Goal: Transaction & Acquisition: Obtain resource

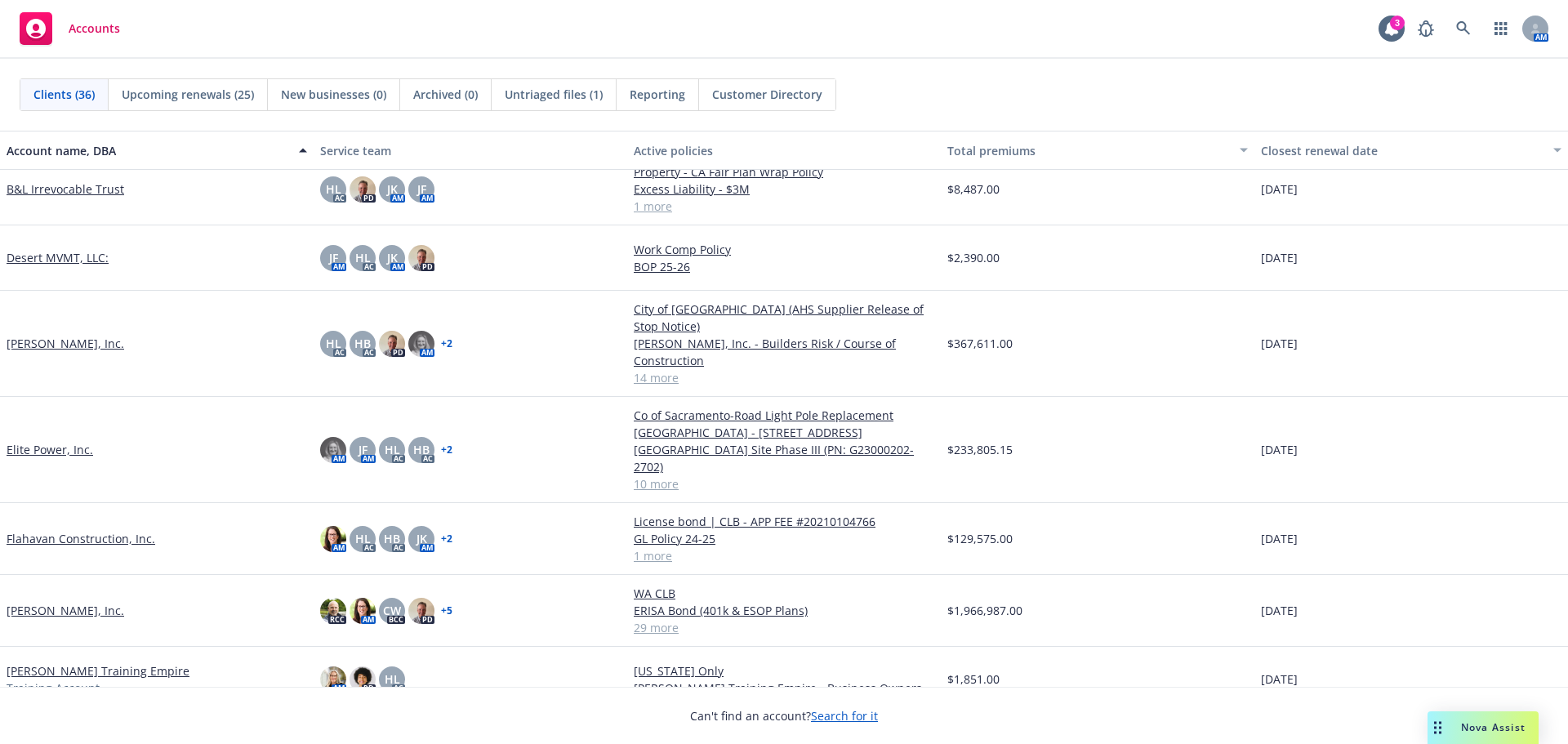
scroll to position [491, 0]
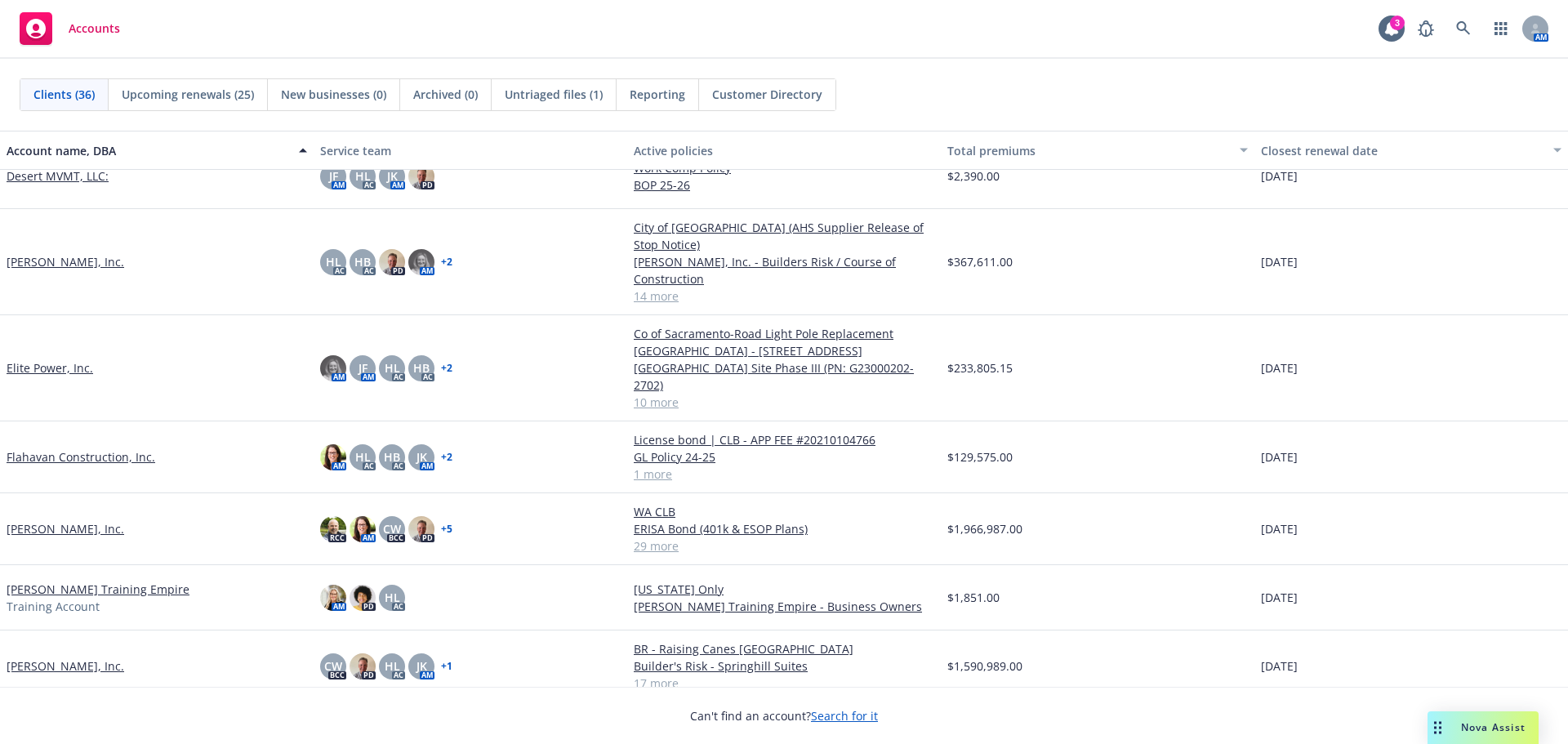
click at [85, 520] on link "[PERSON_NAME], Inc." at bounding box center [64, 528] width 117 height 17
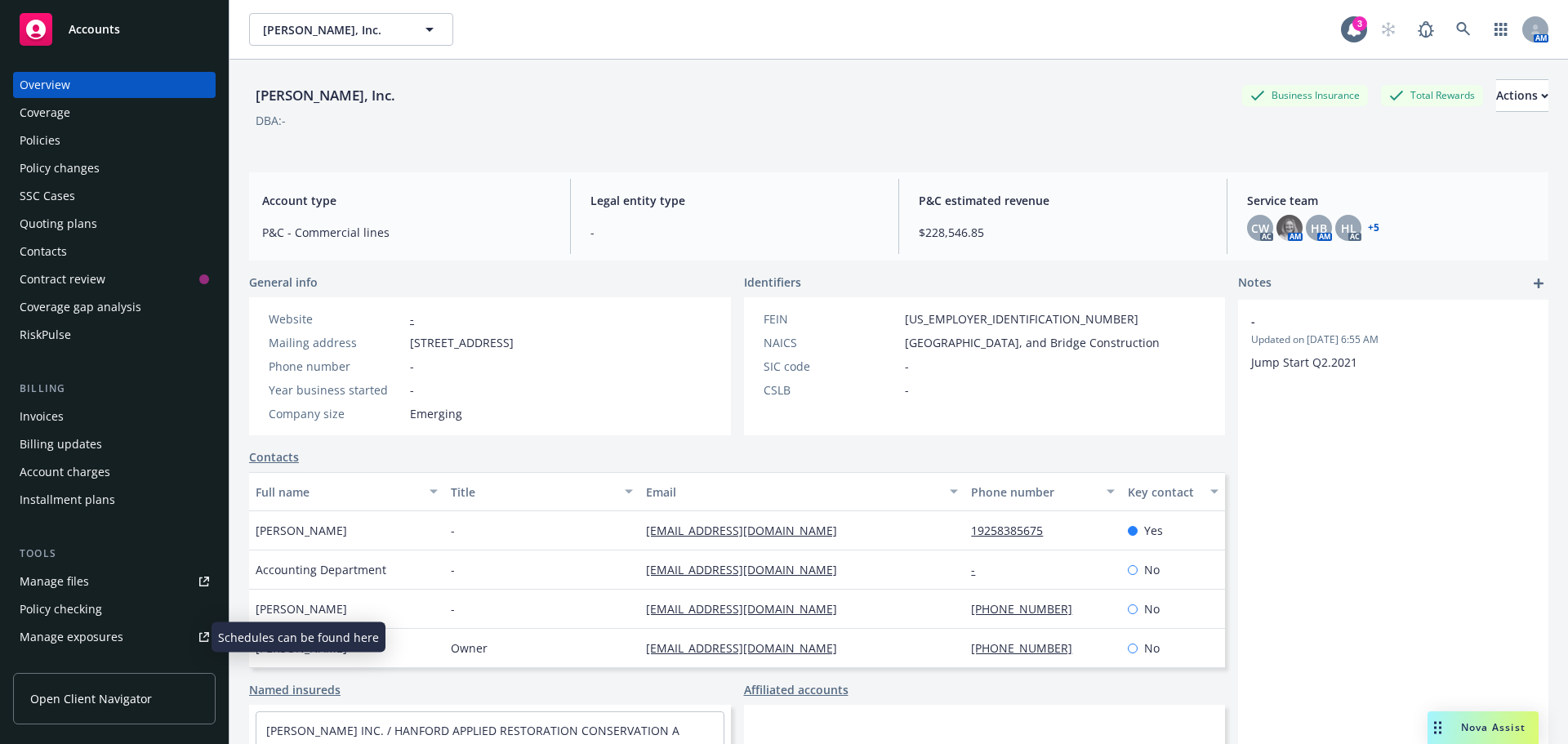
click at [111, 631] on div "Manage exposures" at bounding box center [72, 637] width 104 height 26
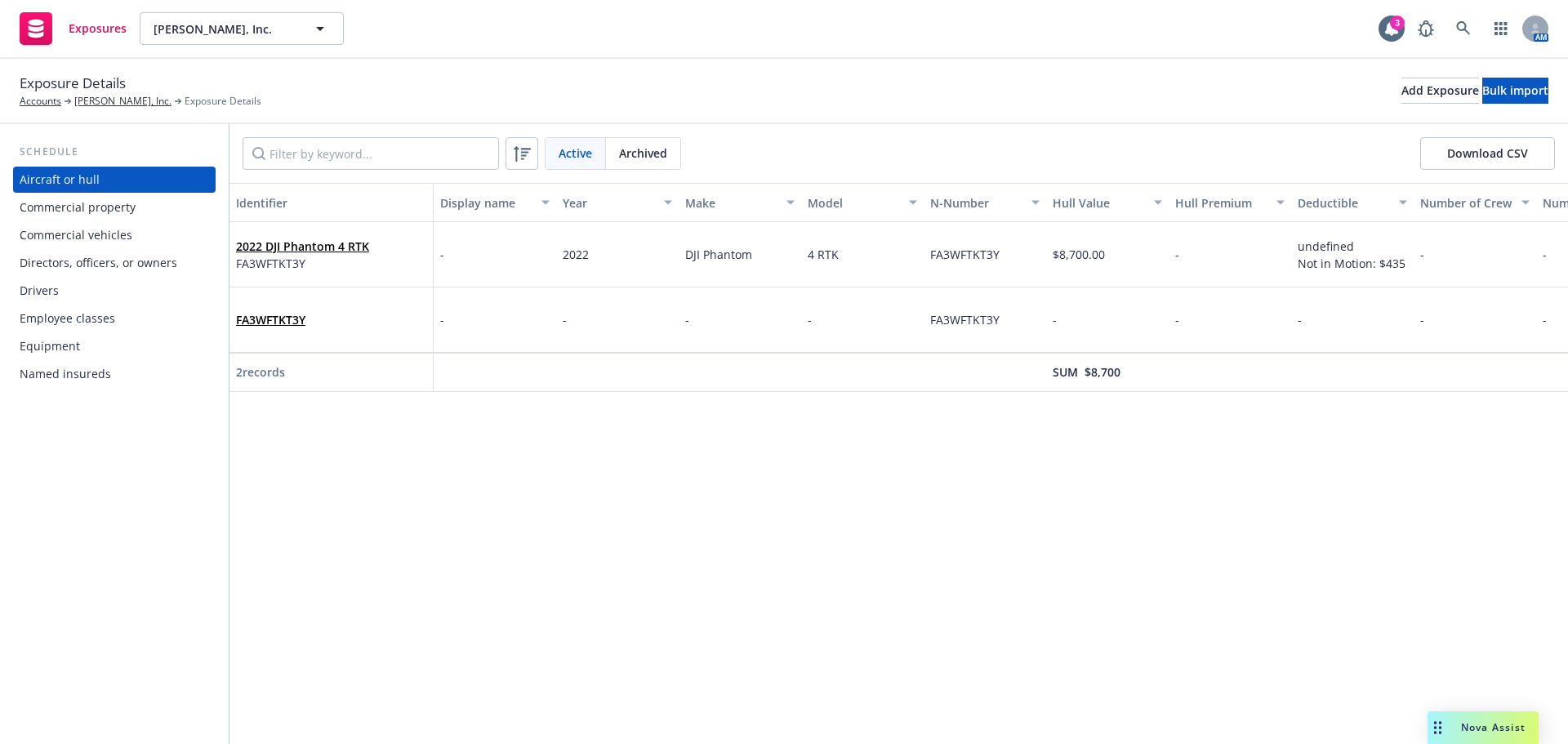
click at [124, 283] on div "Drivers" at bounding box center [115, 290] width 190 height 26
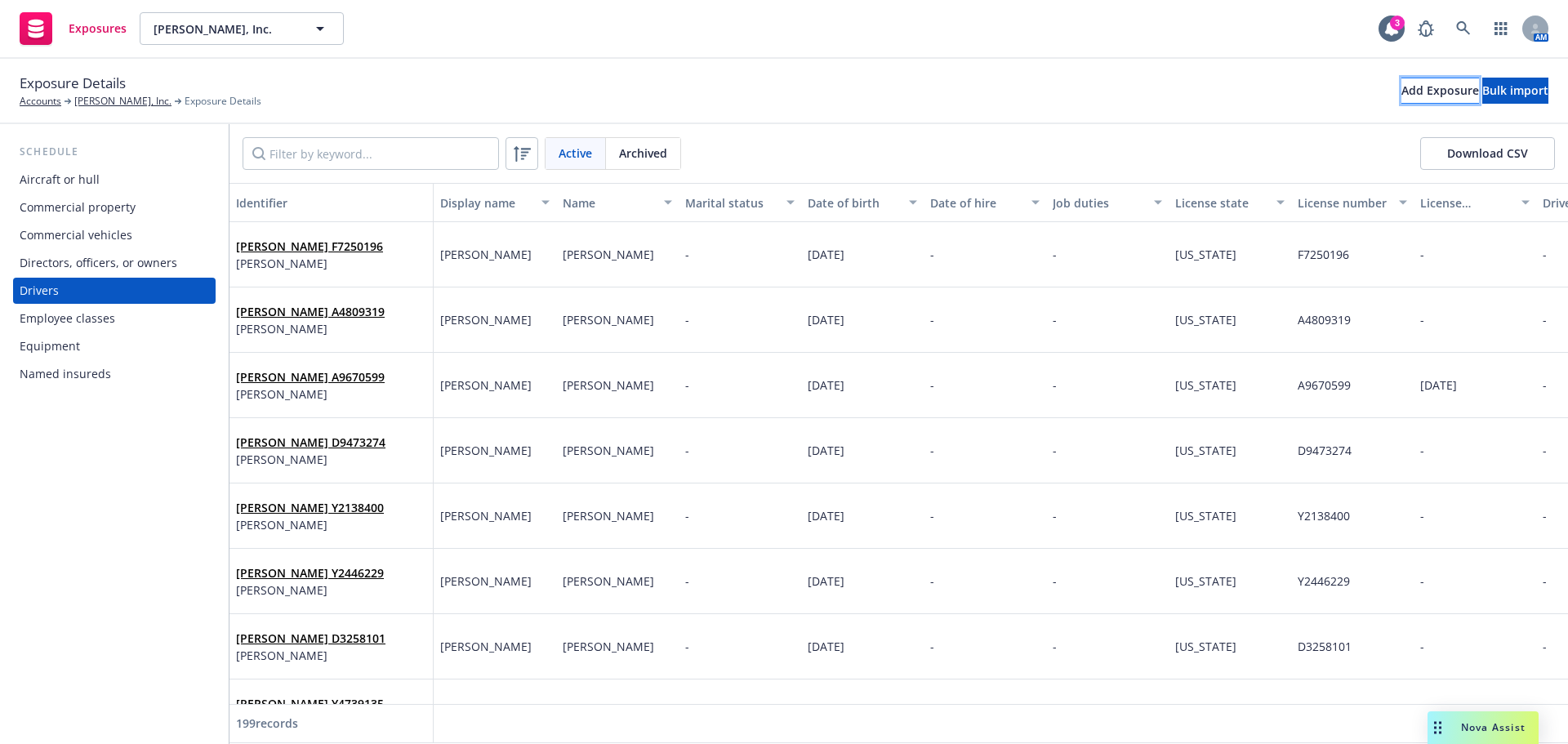
click at [1402, 82] on div "Add Exposure" at bounding box center [1440, 90] width 78 height 24
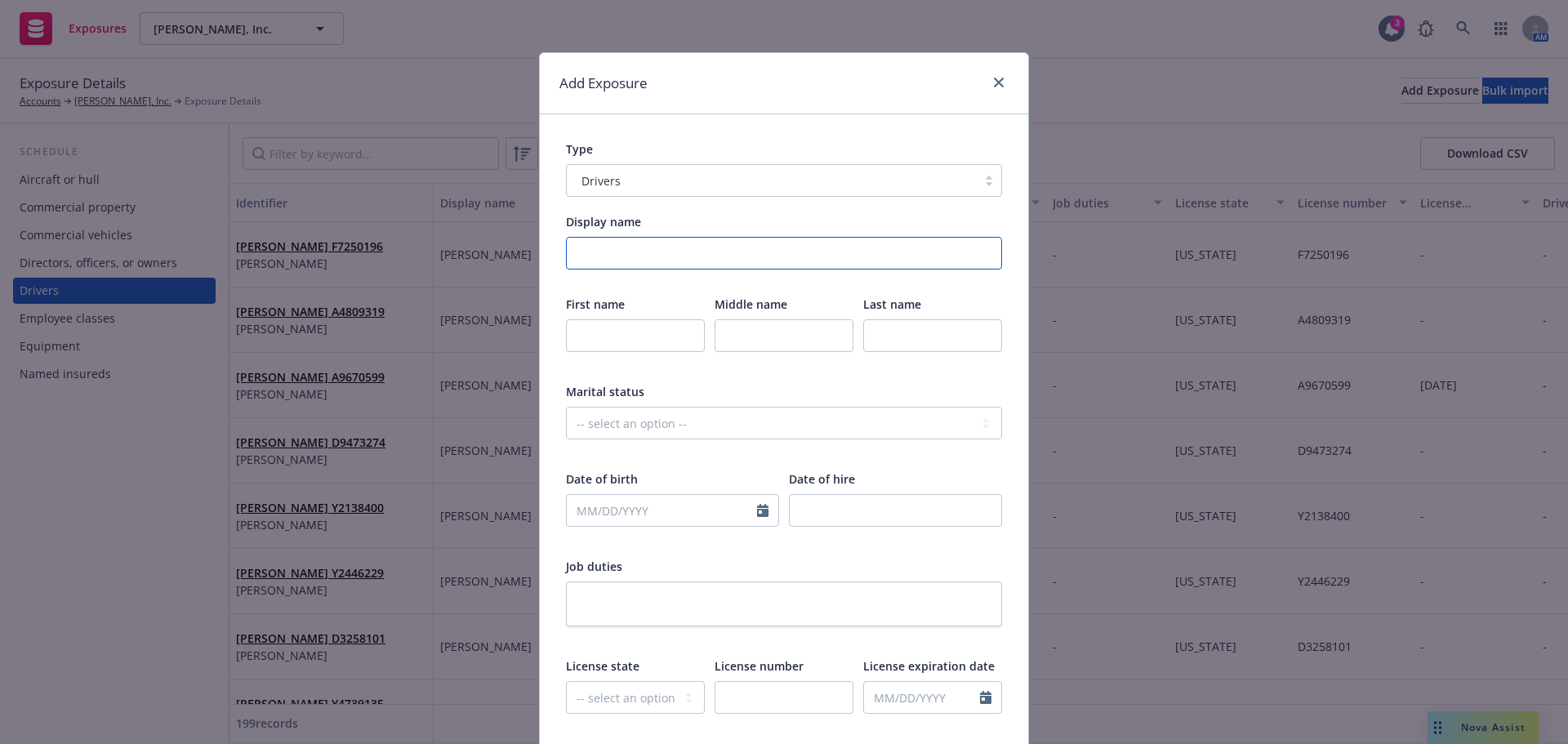
click at [678, 254] on input "Display name" at bounding box center [783, 253] width 436 height 33
drag, startPoint x: 657, startPoint y: 252, endPoint x: 739, endPoint y: 252, distance: 82.0
click at [739, 252] on input "Nahome Assefa Y1865005" at bounding box center [783, 253] width 436 height 33
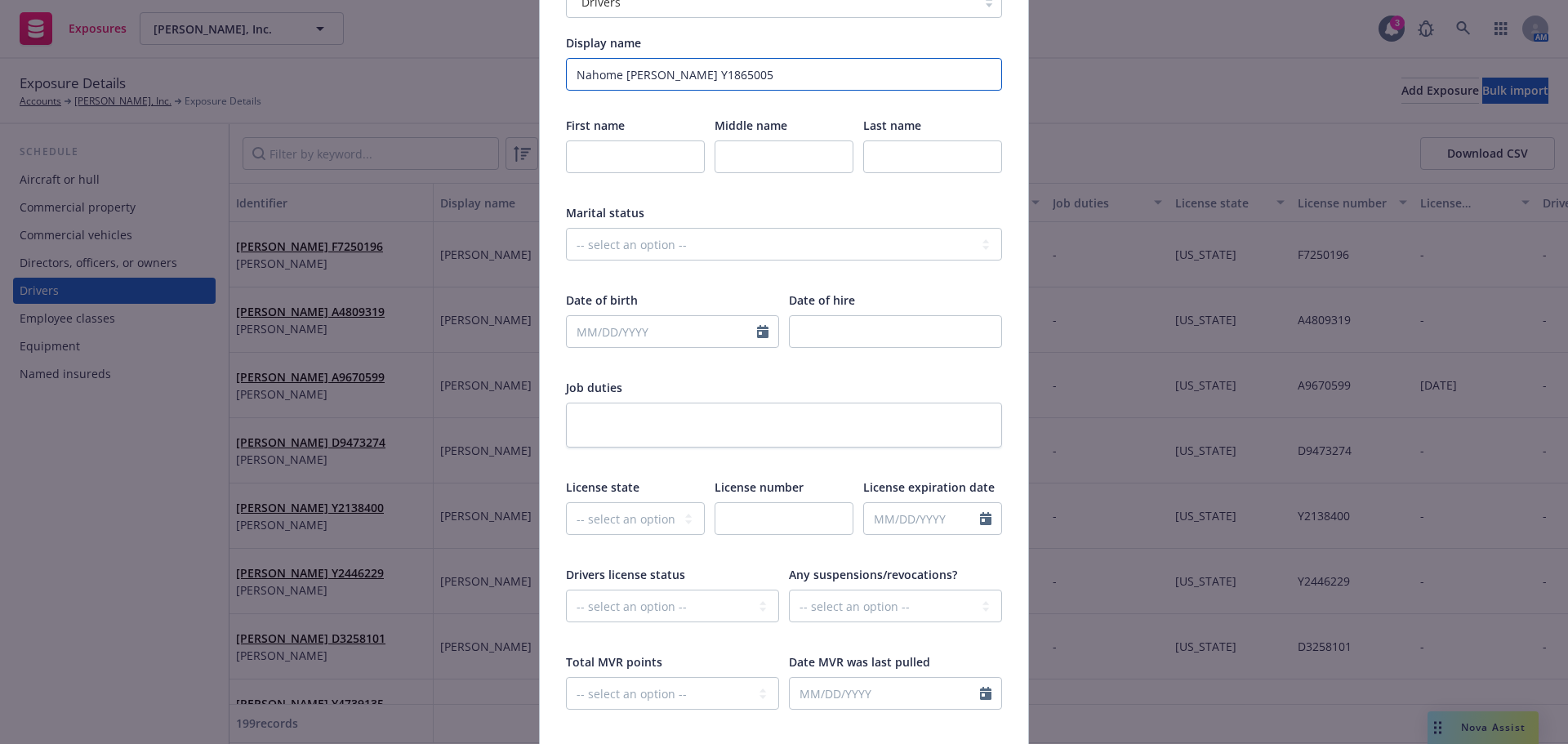
scroll to position [327, 0]
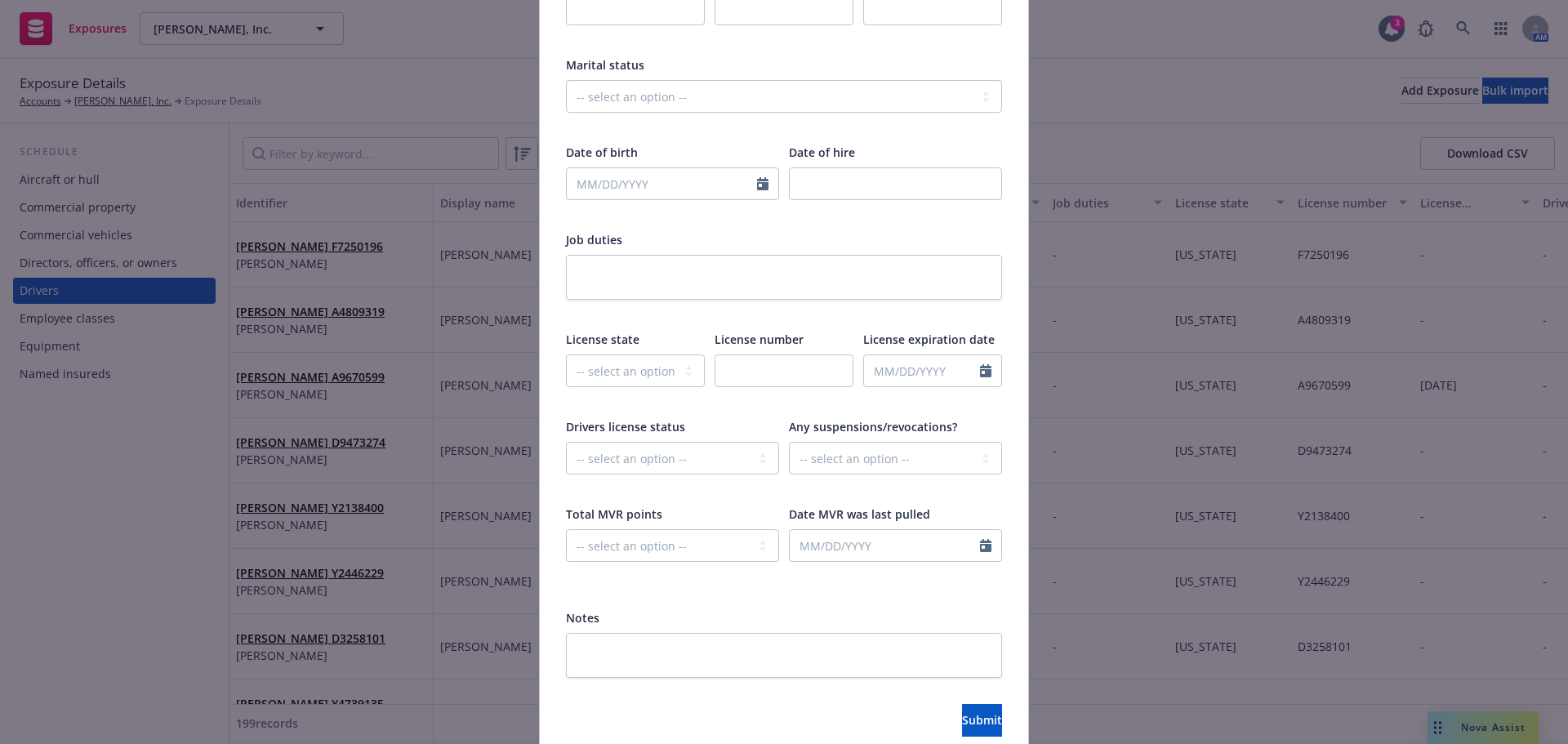
type input "Nahome Assefa Y1865005"
click at [780, 362] on input "text" at bounding box center [783, 371] width 139 height 33
paste input "Y1865005"
type input "Y1865005"
drag, startPoint x: 637, startPoint y: 379, endPoint x: 635, endPoint y: 368, distance: 11.2
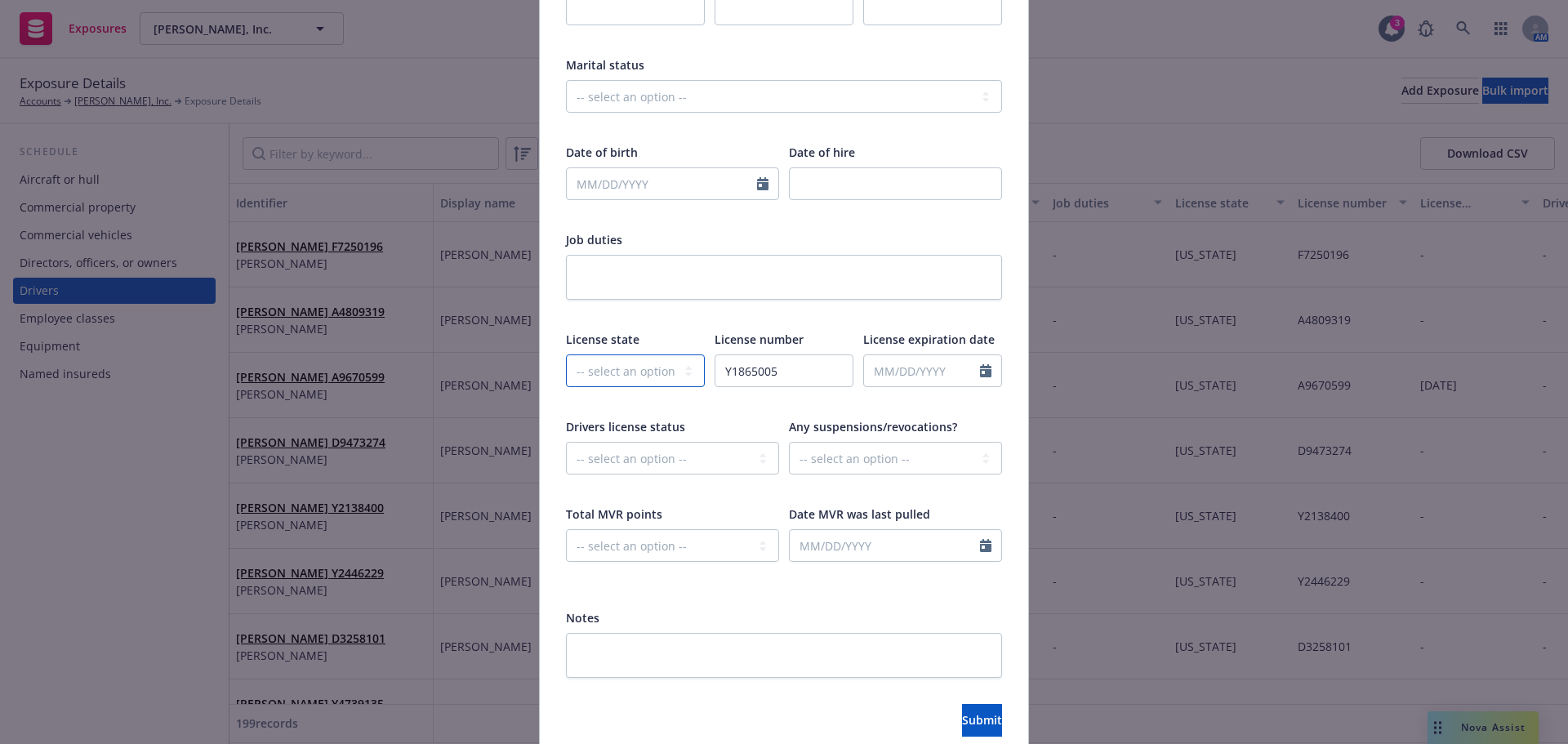
click at [637, 378] on select "-- select an option -- Alaska Alabama Arkansas American Samoa Arizona Californi…" at bounding box center [635, 371] width 139 height 33
select select "CA"
click at [566, 355] on select "-- select an option -- Alaska Alabama Arkansas American Samoa Arizona Californi…" at bounding box center [635, 371] width 139 height 33
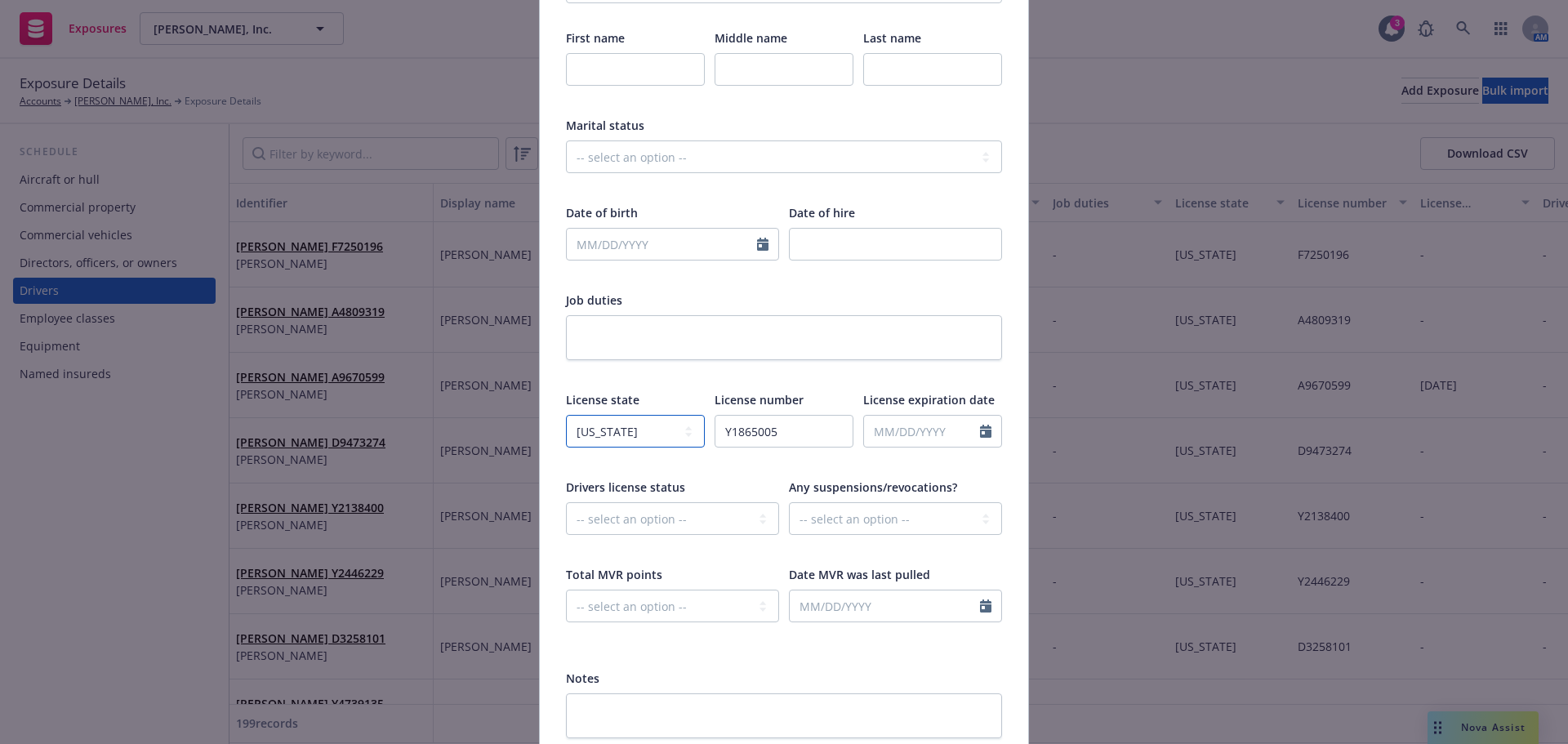
scroll to position [164, 0]
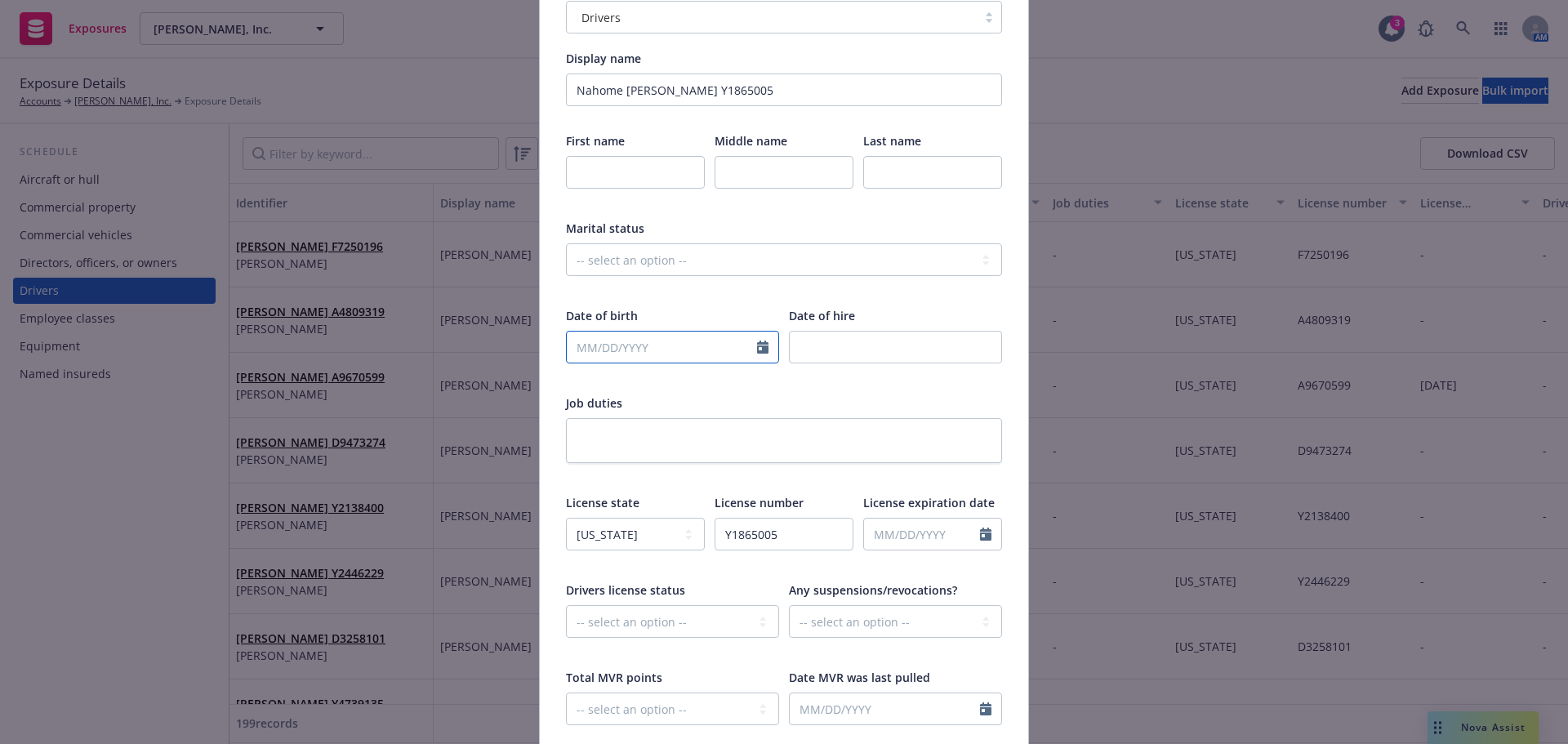
select select "9"
click at [702, 342] on input "text" at bounding box center [661, 346] width 191 height 31
type input "01/16/2002"
click at [722, 298] on div "First name Middle name Last name Marital status -- select an option -- Married …" at bounding box center [783, 440] width 436 height 614
click at [621, 164] on input "text" at bounding box center [635, 172] width 139 height 33
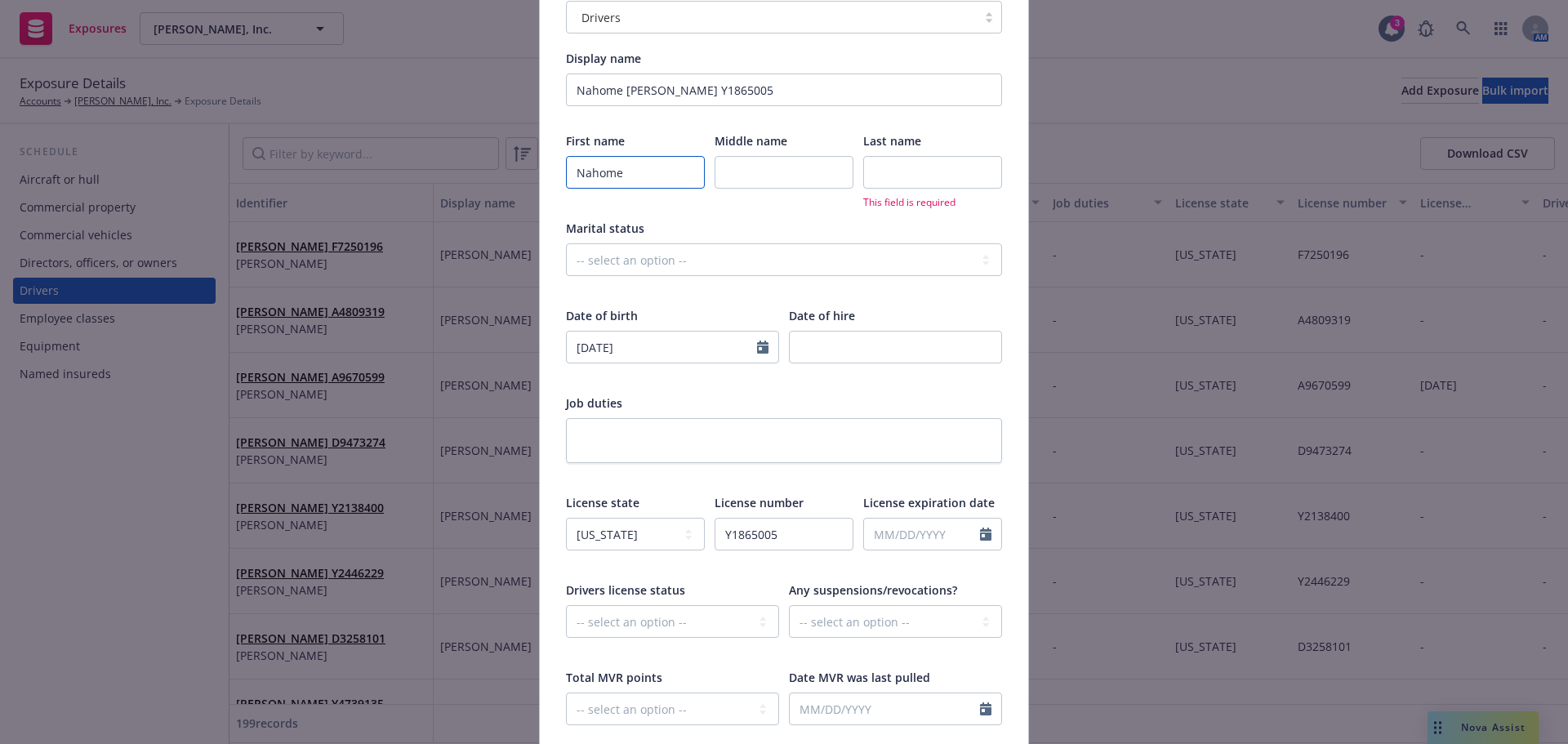
type input "Nahome"
click at [916, 181] on input "text" at bounding box center [933, 172] width 139 height 33
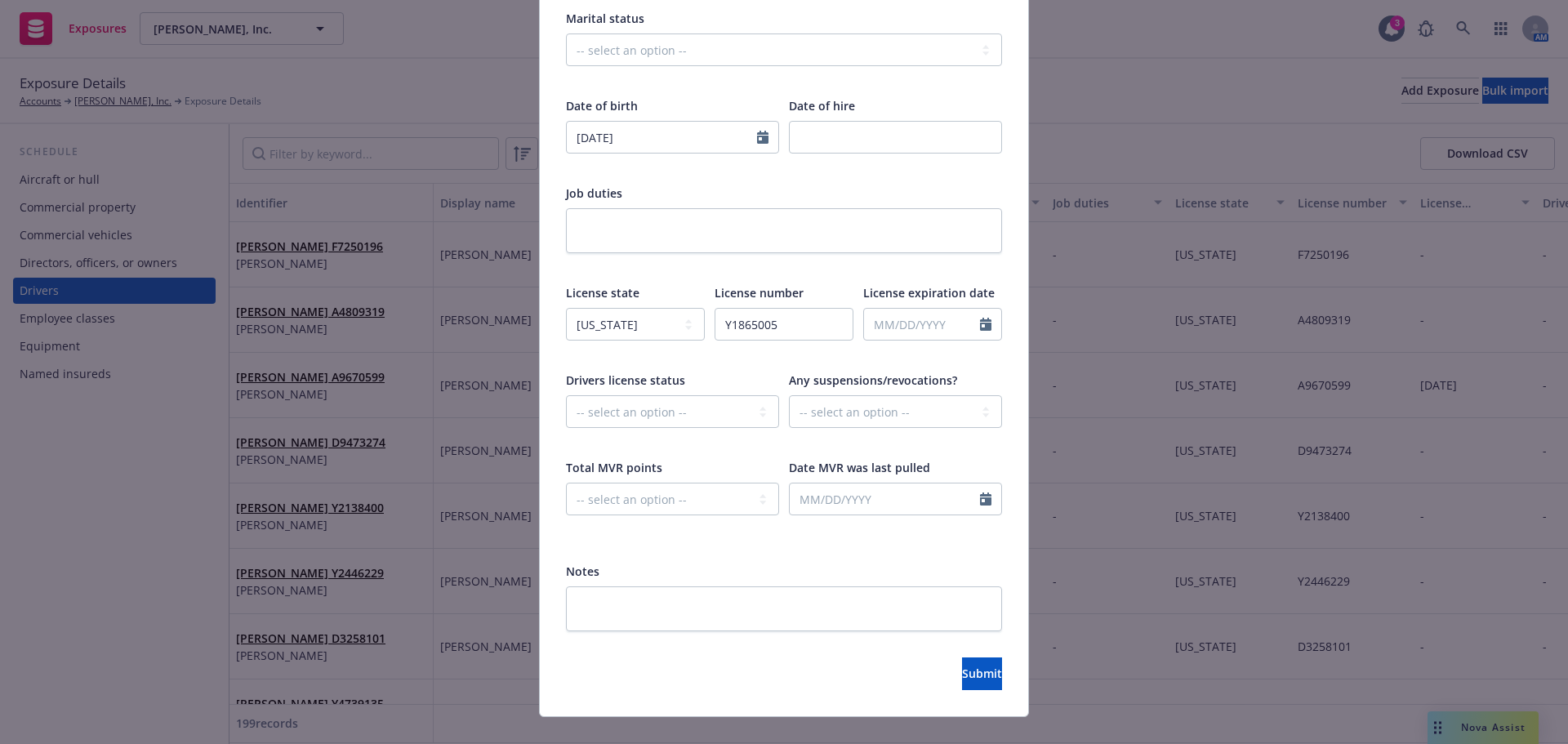
scroll to position [398, 0]
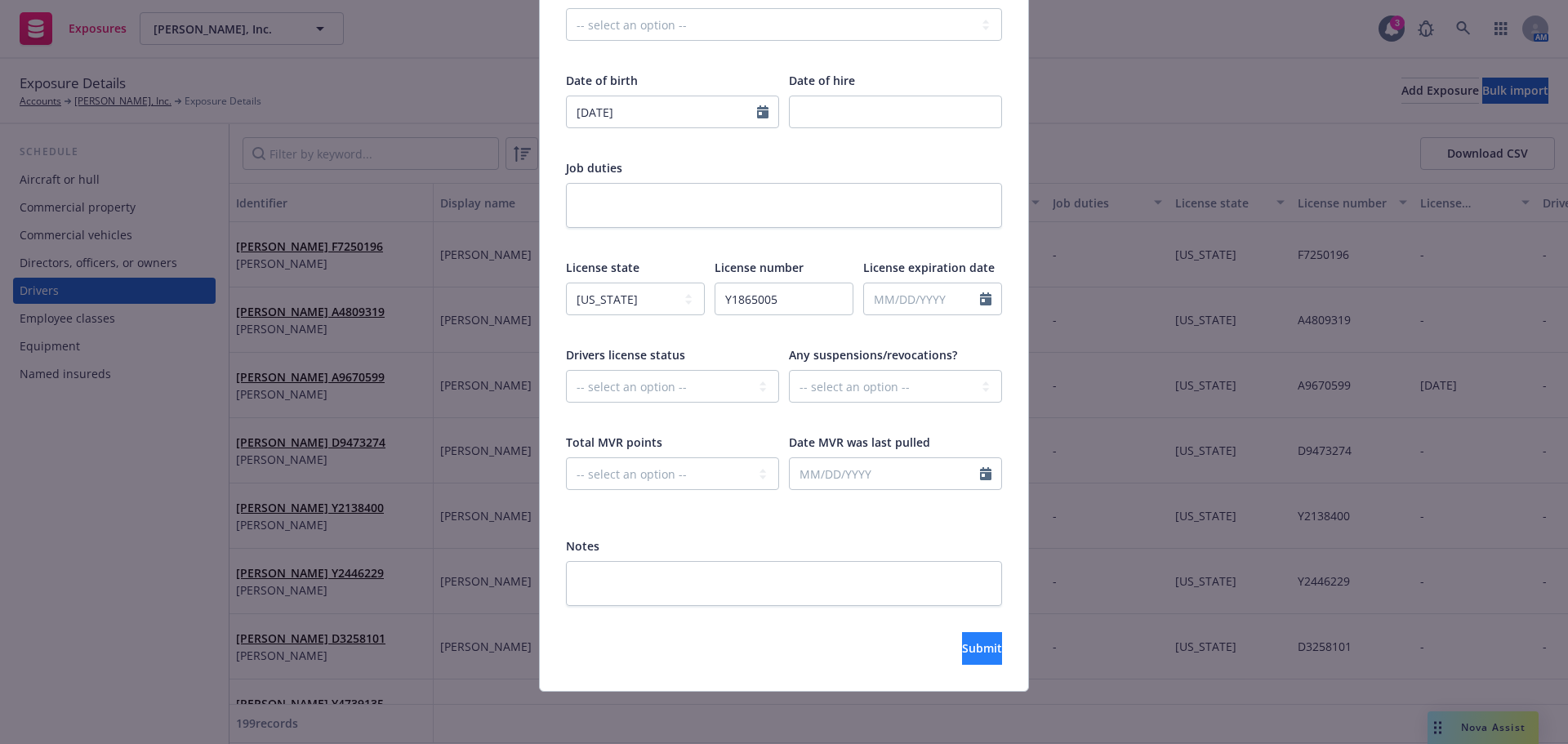
type input "Assefa"
click at [962, 646] on span "Submit" at bounding box center [982, 647] width 40 height 15
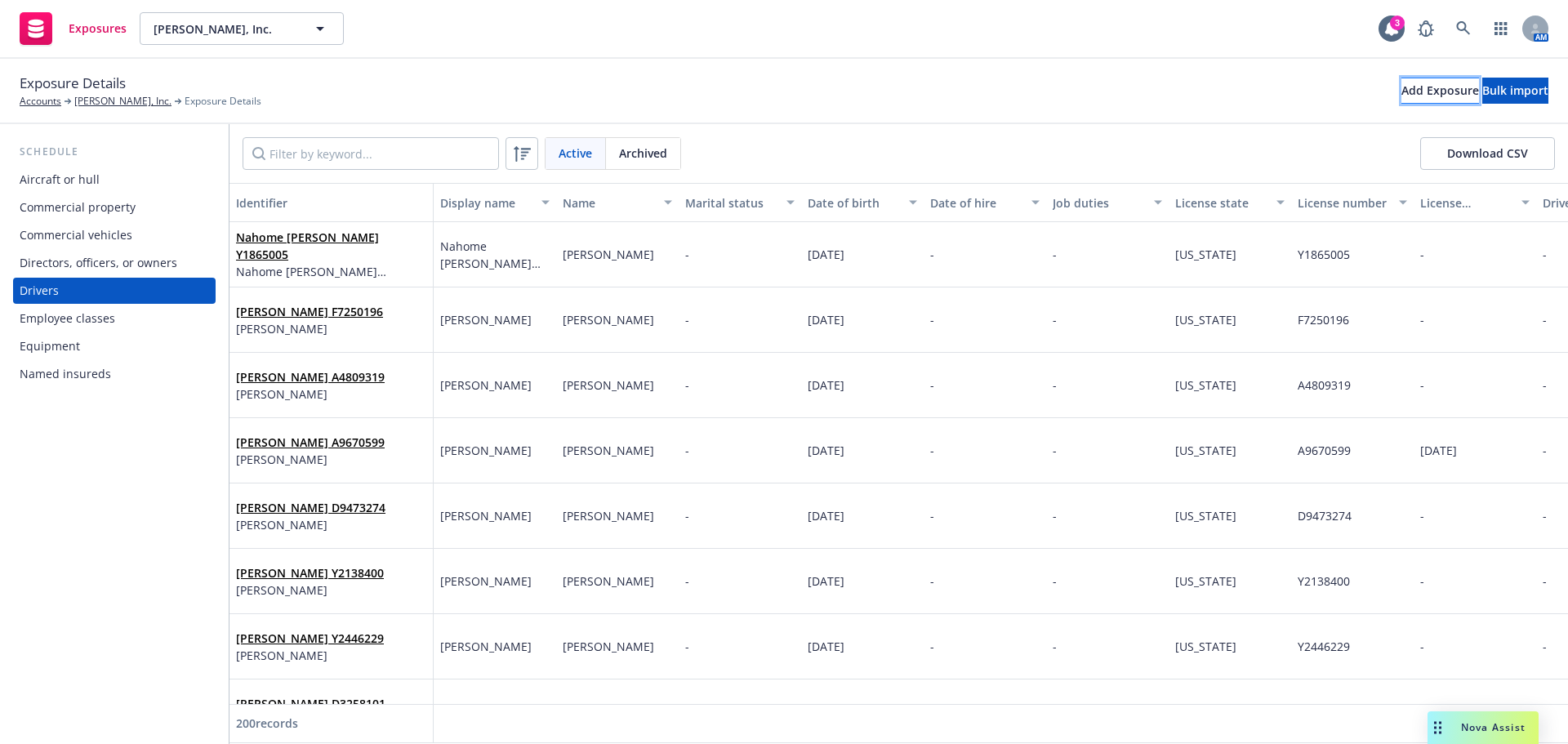
click at [1402, 98] on div "Add Exposure" at bounding box center [1440, 90] width 78 height 24
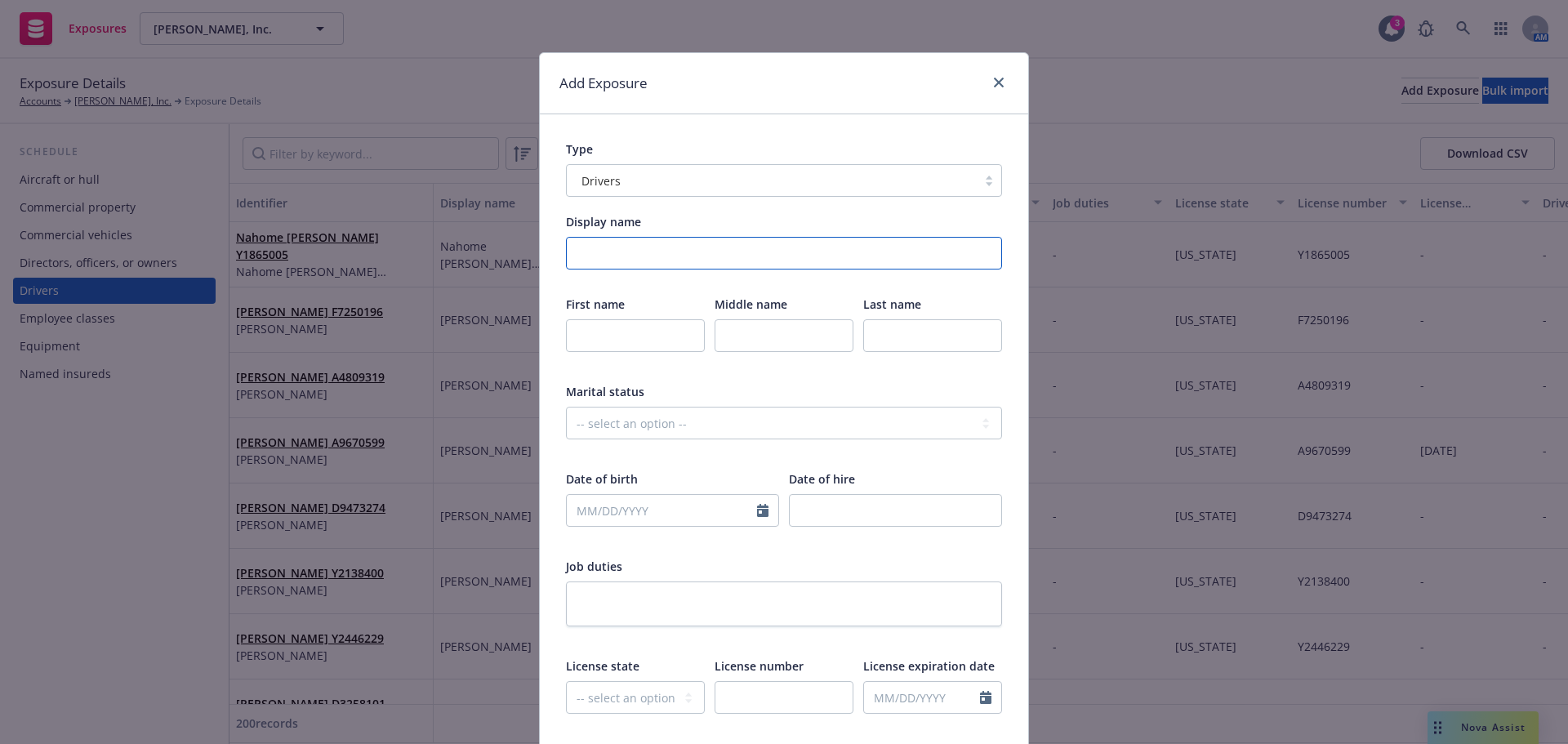
click at [742, 261] on input "Display name" at bounding box center [783, 253] width 436 height 33
click at [618, 328] on input "text" at bounding box center [635, 336] width 139 height 33
click at [727, 229] on div "Display name" at bounding box center [783, 221] width 436 height 17
click at [723, 249] on input "Troy Smithcovey" at bounding box center [783, 253] width 436 height 33
drag, startPoint x: 720, startPoint y: 253, endPoint x: 663, endPoint y: 261, distance: 57.6
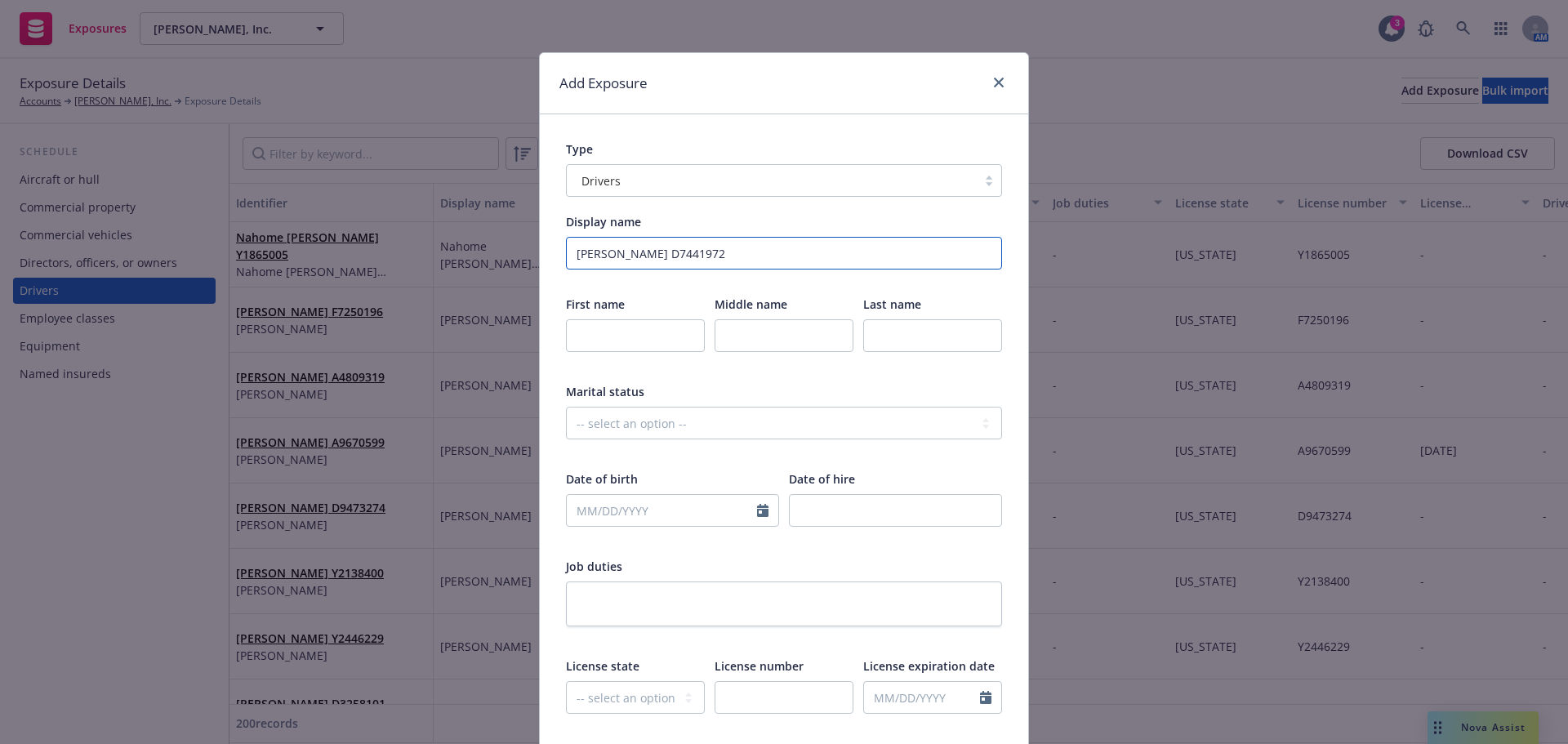
click at [663, 261] on input "Troy Smithcovey D7441972" at bounding box center [783, 253] width 436 height 33
type input "Troy Smithcovey D7441972"
click at [754, 693] on input "text" at bounding box center [783, 697] width 139 height 33
paste input "D7441972"
type input "D7441972"
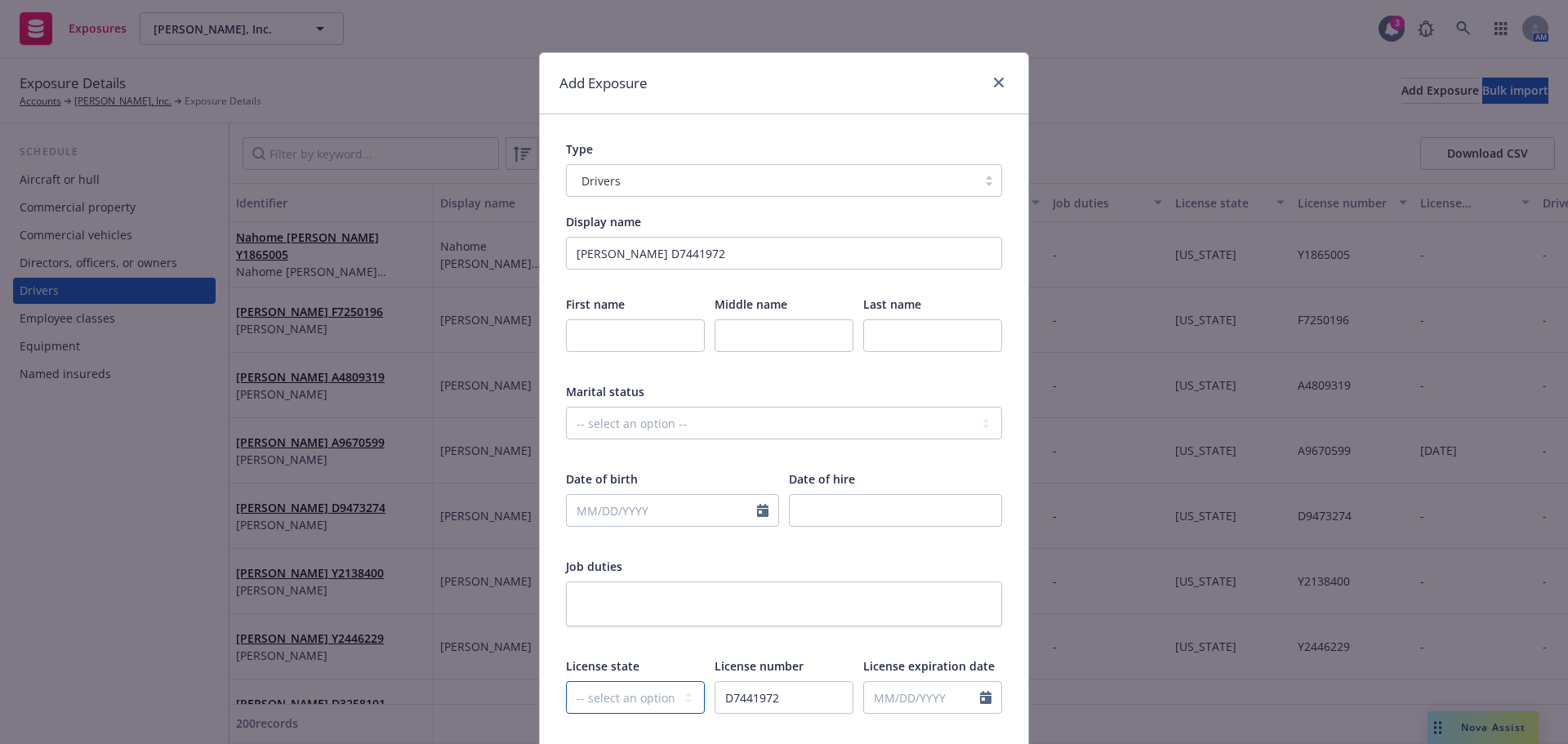
click at [655, 699] on select "-- select an option -- Alaska Alabama Arkansas American Samoa Arizona Californi…" at bounding box center [635, 697] width 139 height 33
select select "CA"
click at [566, 681] on select "-- select an option -- Alaska Alabama Arkansas American Samoa Arizona Californi…" at bounding box center [635, 697] width 139 height 33
click at [631, 346] on input "text" at bounding box center [635, 336] width 139 height 33
type input "Troy"
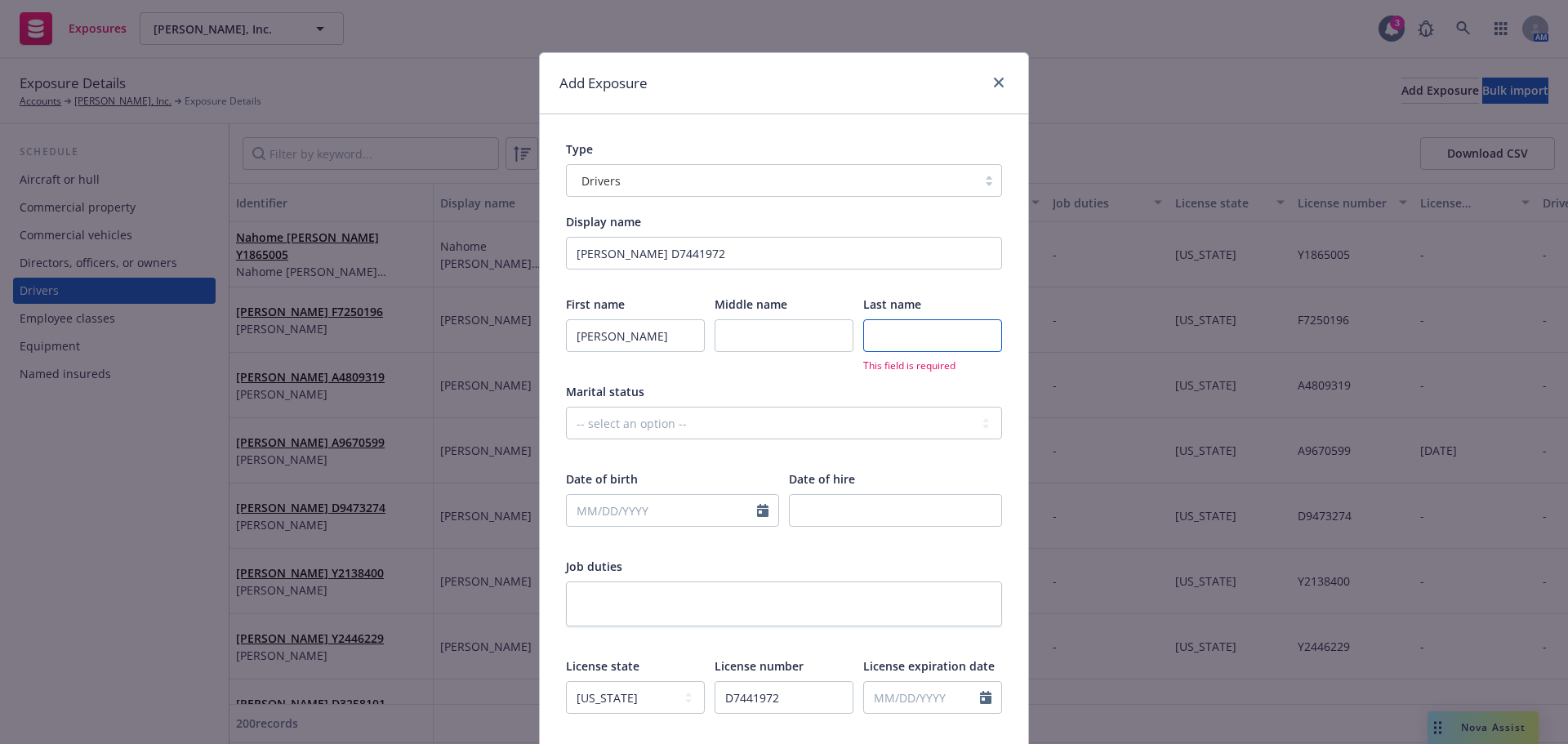
click at [896, 343] on input "text" at bounding box center [933, 336] width 139 height 33
type input "Smithcovey"
click at [695, 458] on div at bounding box center [783, 453] width 436 height 14
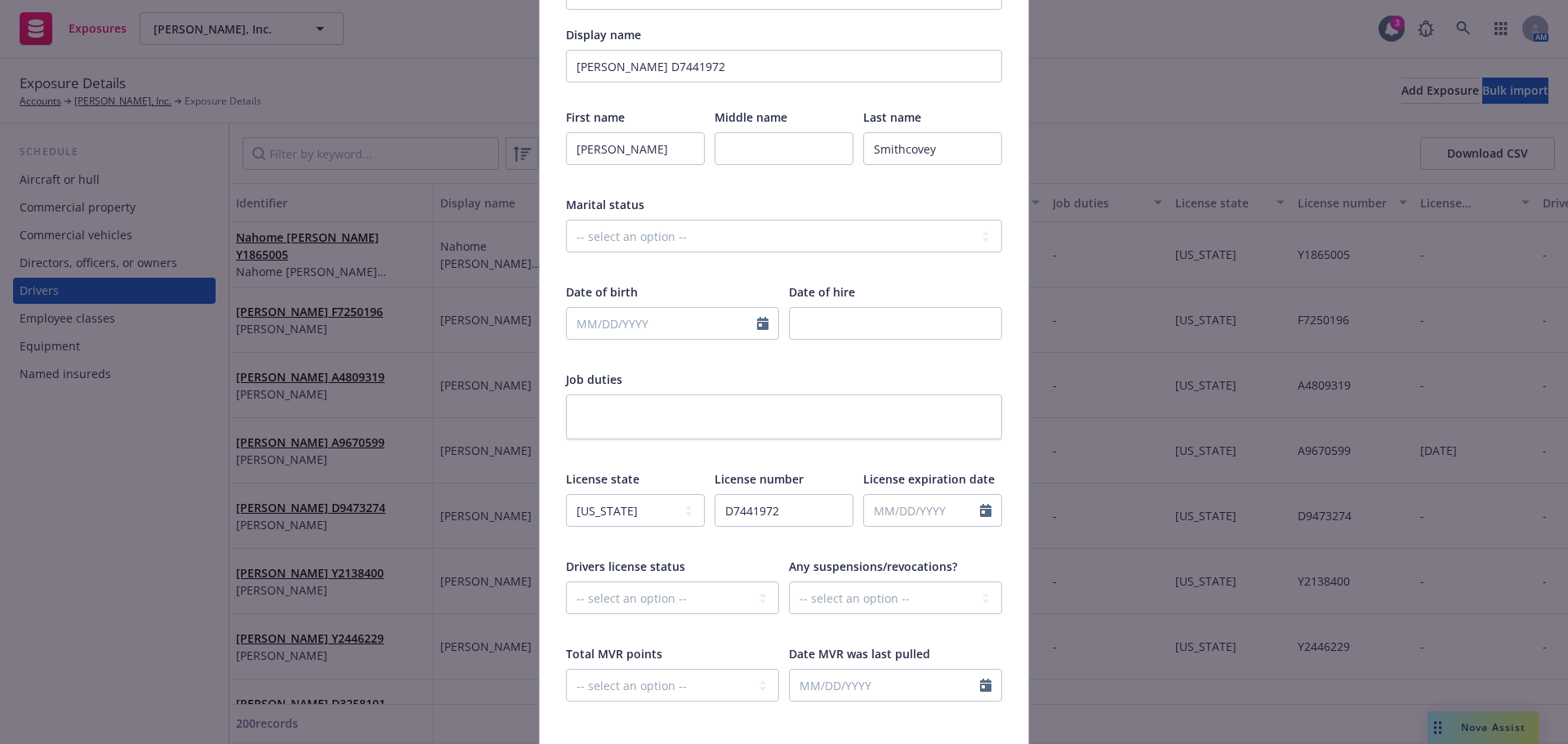
scroll to position [245, 0]
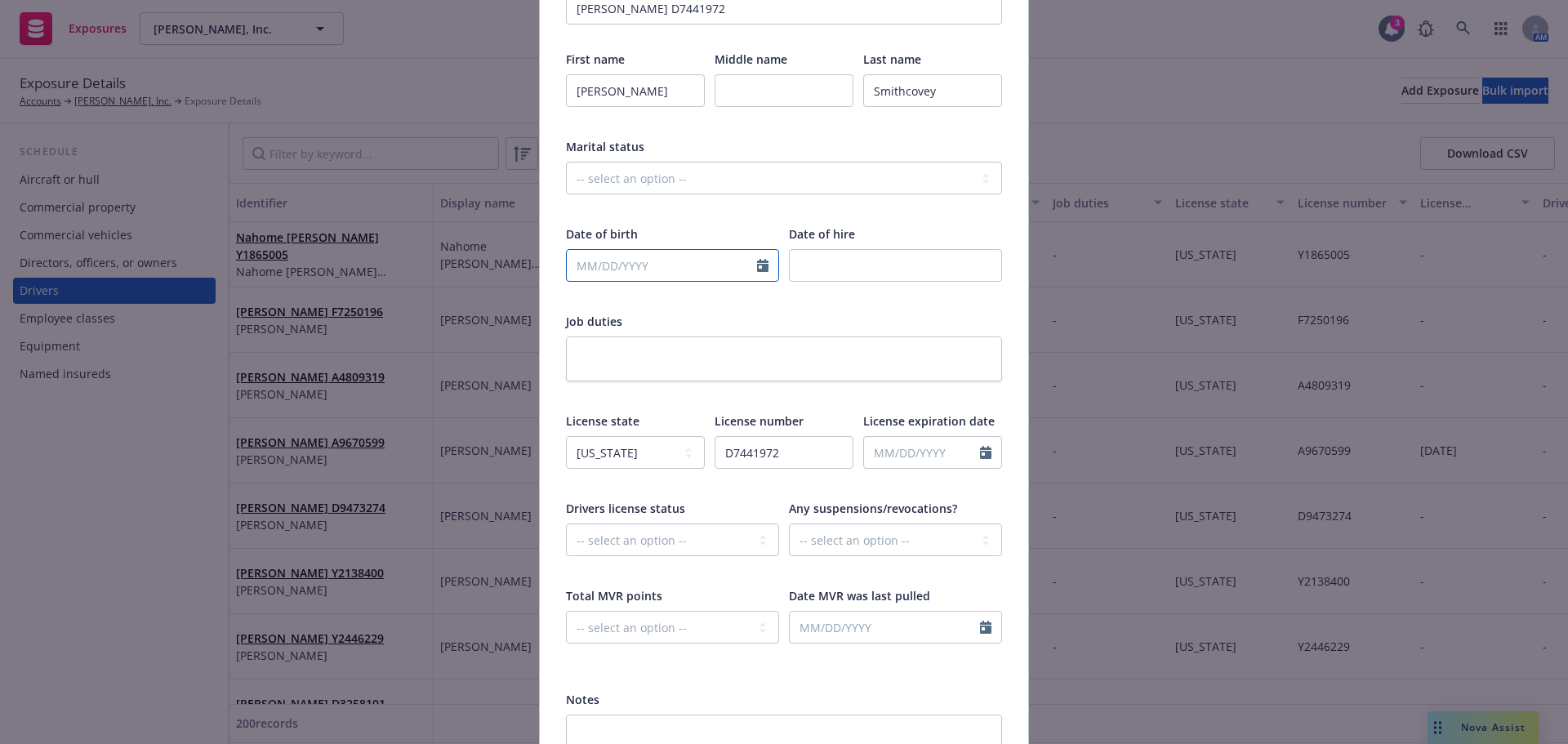
click at [690, 274] on input "text" at bounding box center [661, 265] width 191 height 31
select select "9"
type input "11/13/1997"
click at [902, 322] on div "Job duties" at bounding box center [783, 321] width 436 height 17
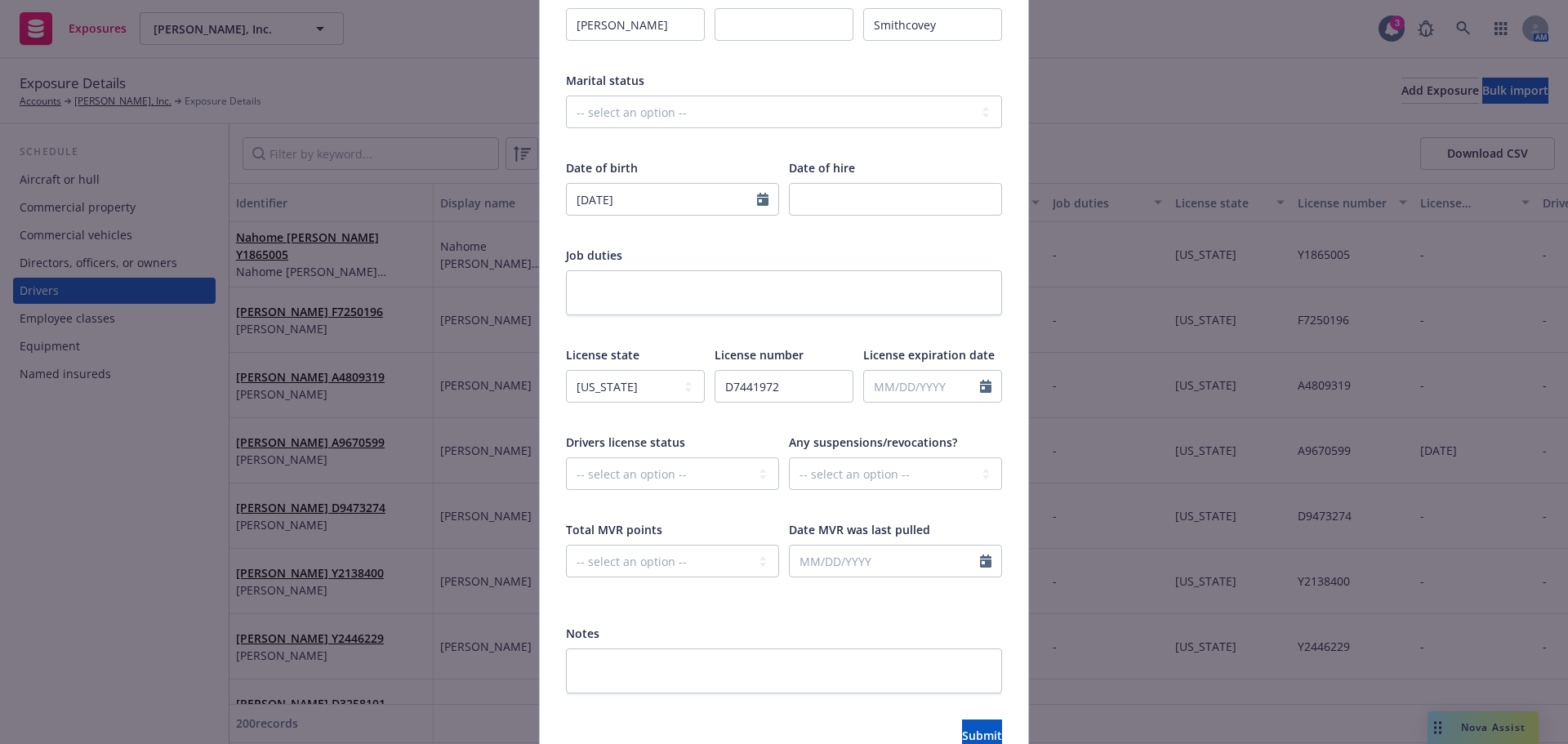
scroll to position [398, 0]
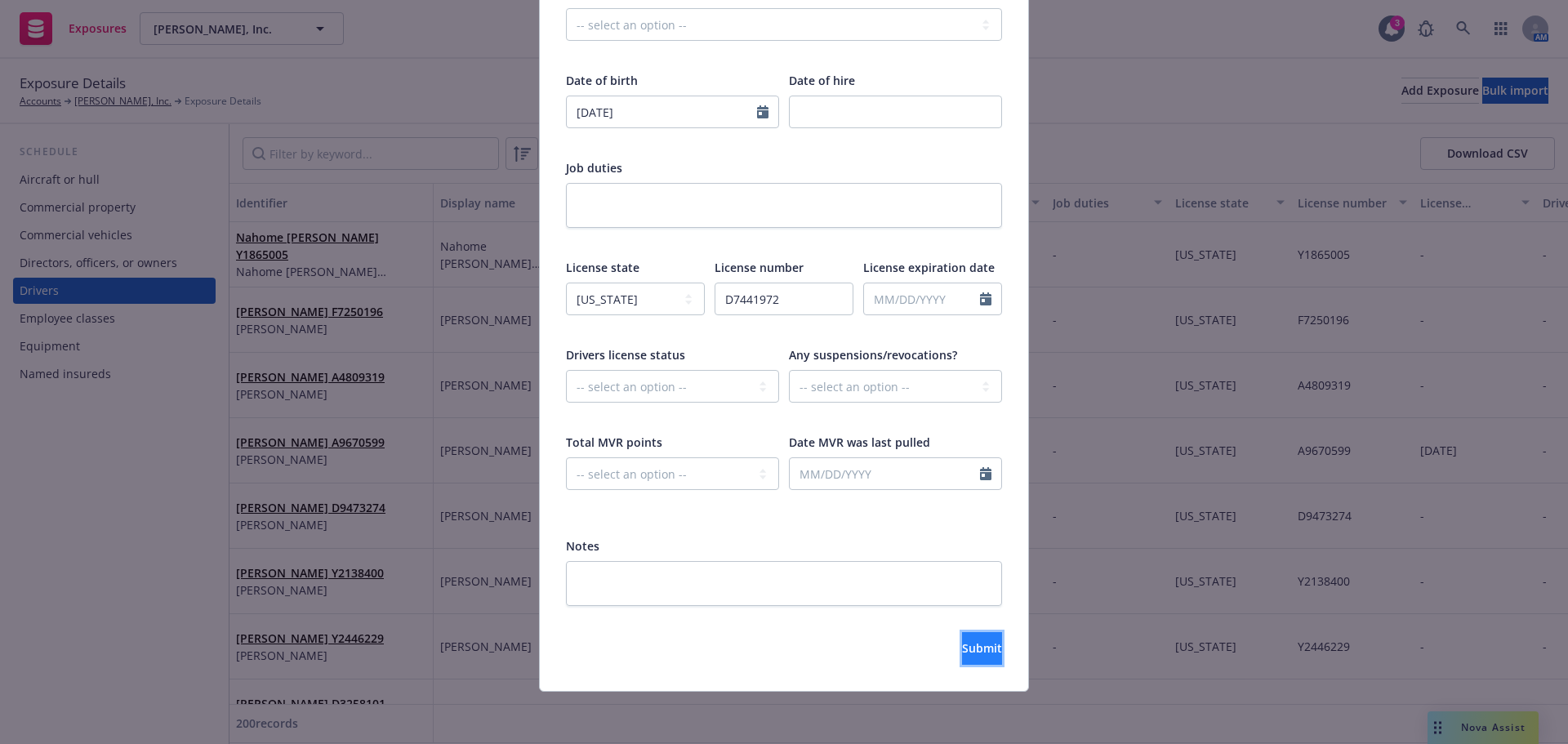
click at [962, 646] on span "Submit" at bounding box center [982, 647] width 40 height 15
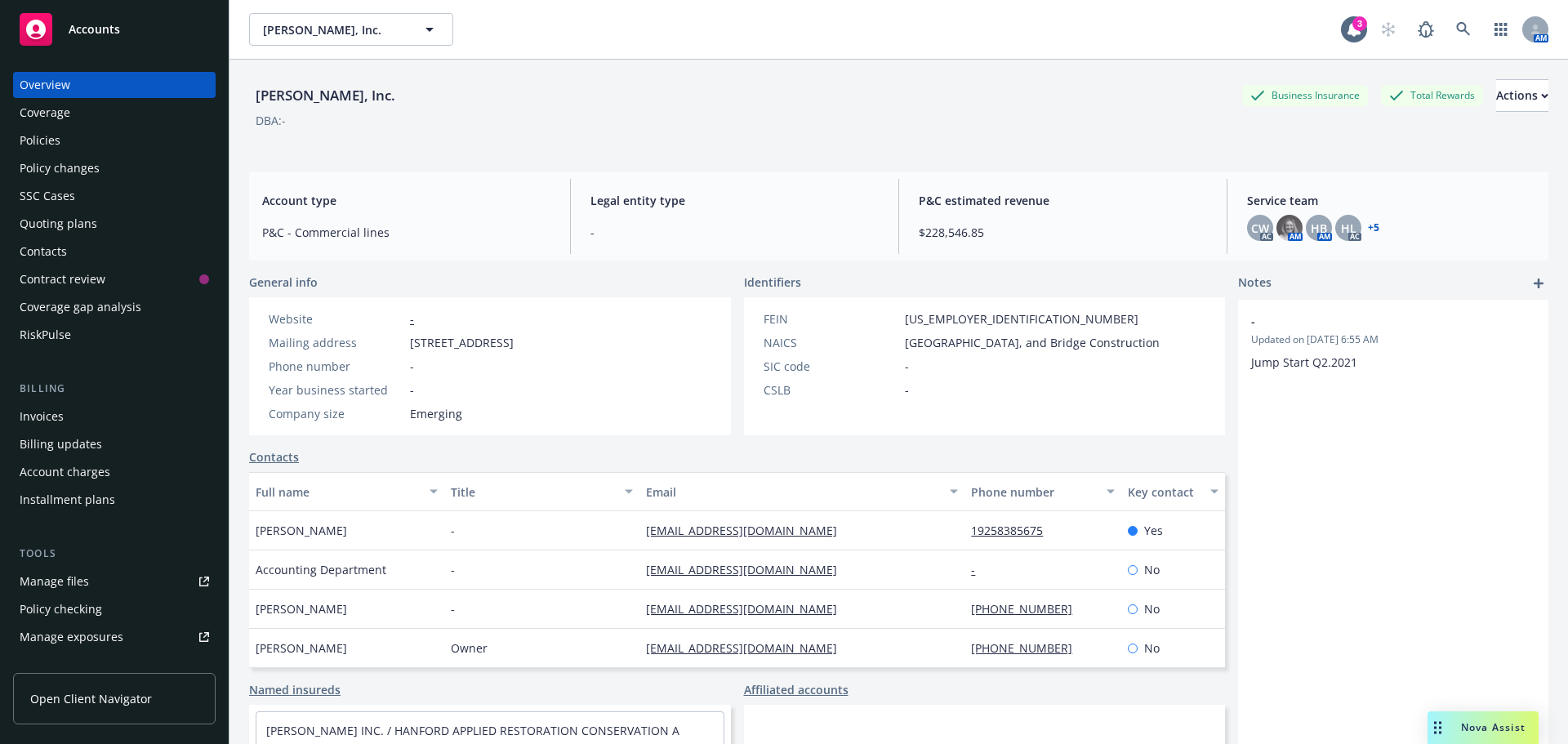
click at [150, 38] on div "Accounts" at bounding box center [115, 30] width 190 height 33
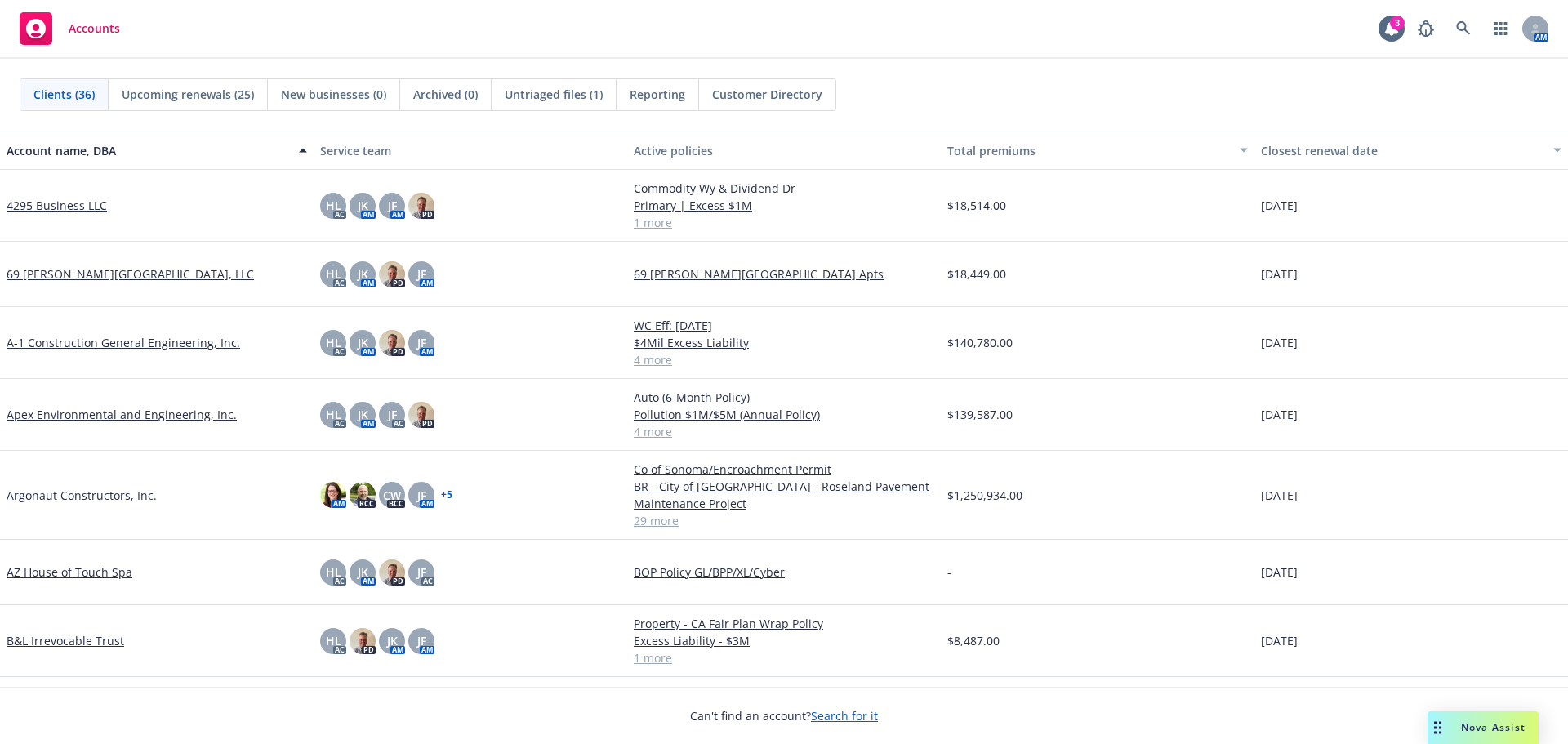
click at [84, 344] on link "A-1 Construction General Engineering, Inc." at bounding box center [123, 342] width 234 height 17
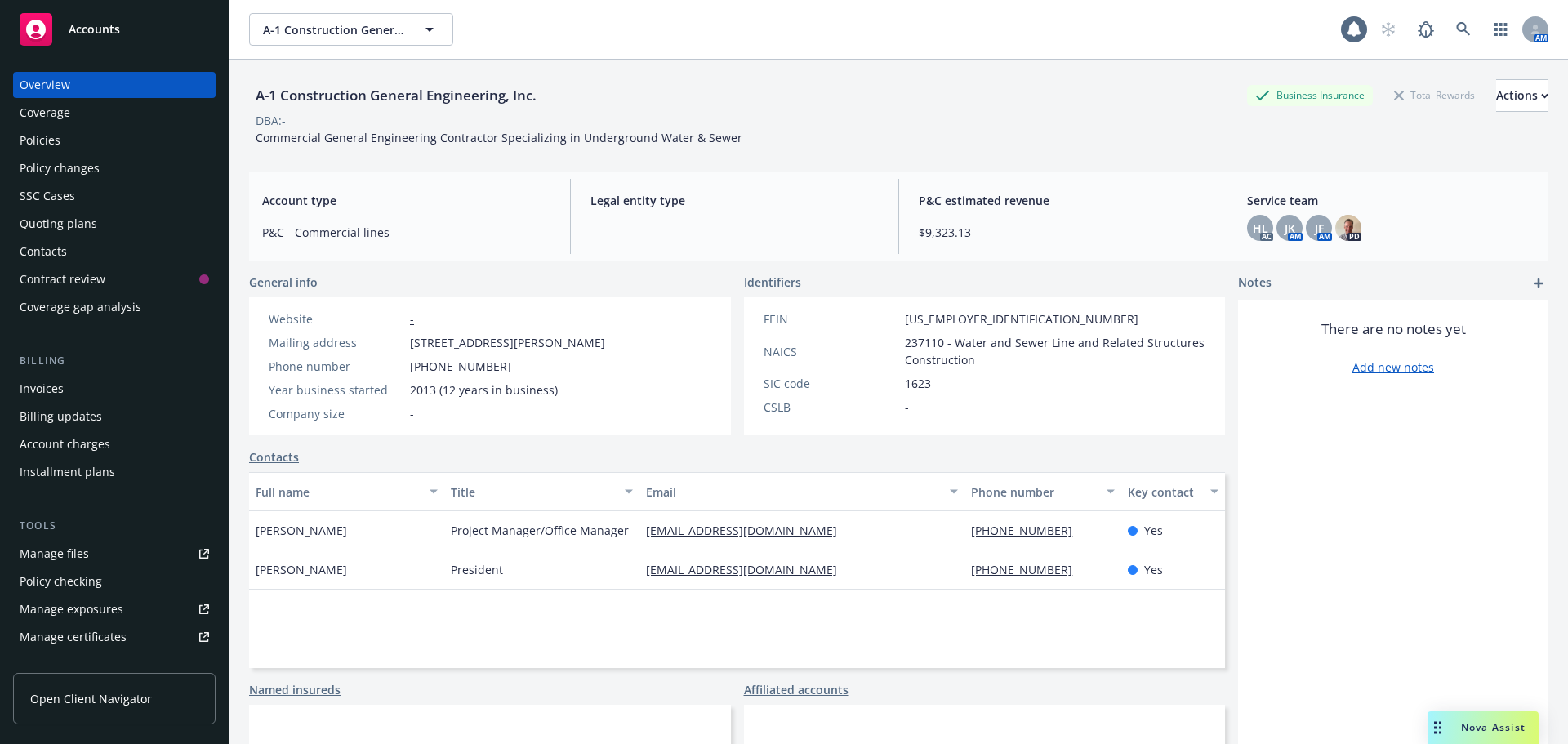
click at [96, 138] on div "Policies" at bounding box center [115, 140] width 190 height 26
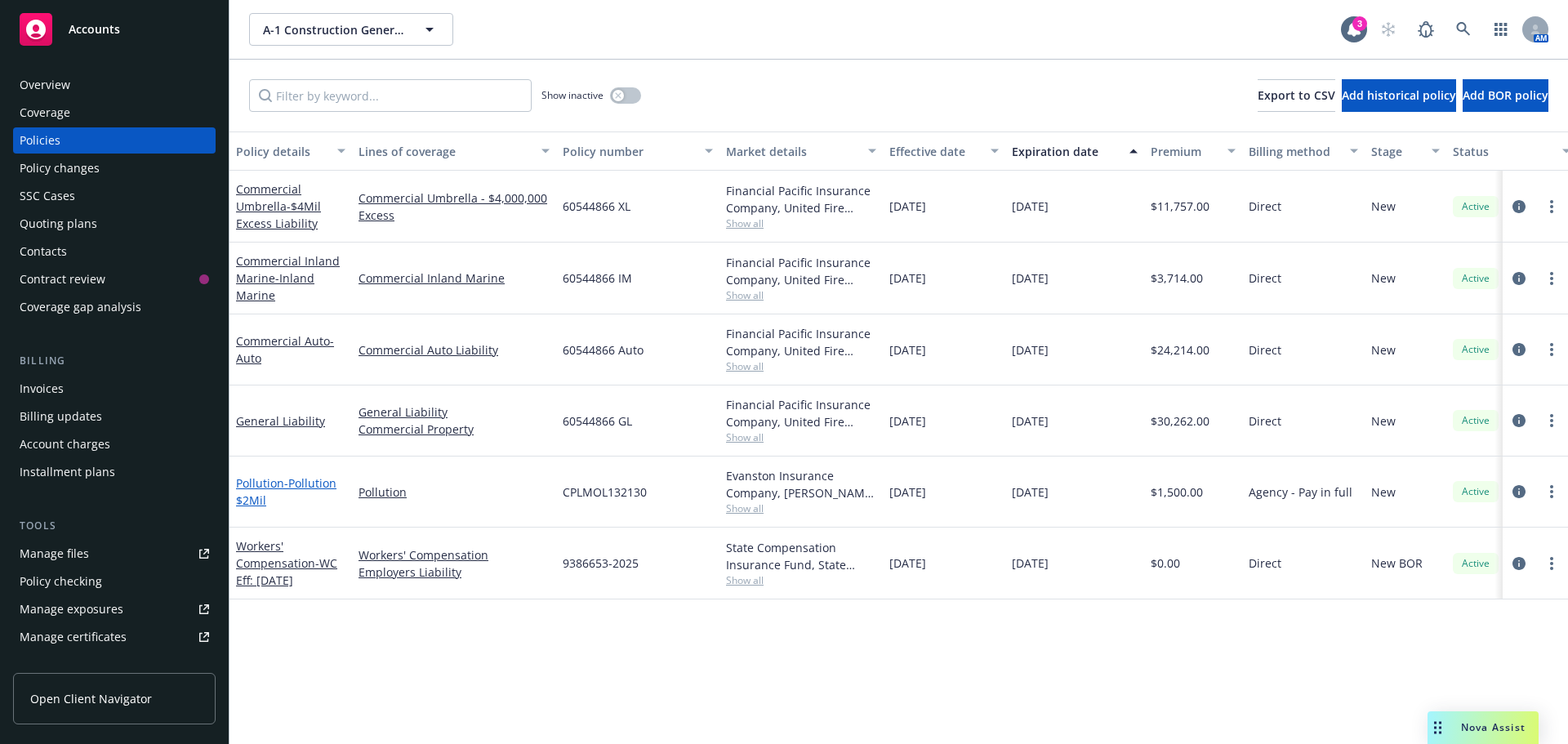
click at [291, 480] on span "- Pollution $2Mil" at bounding box center [286, 492] width 100 height 33
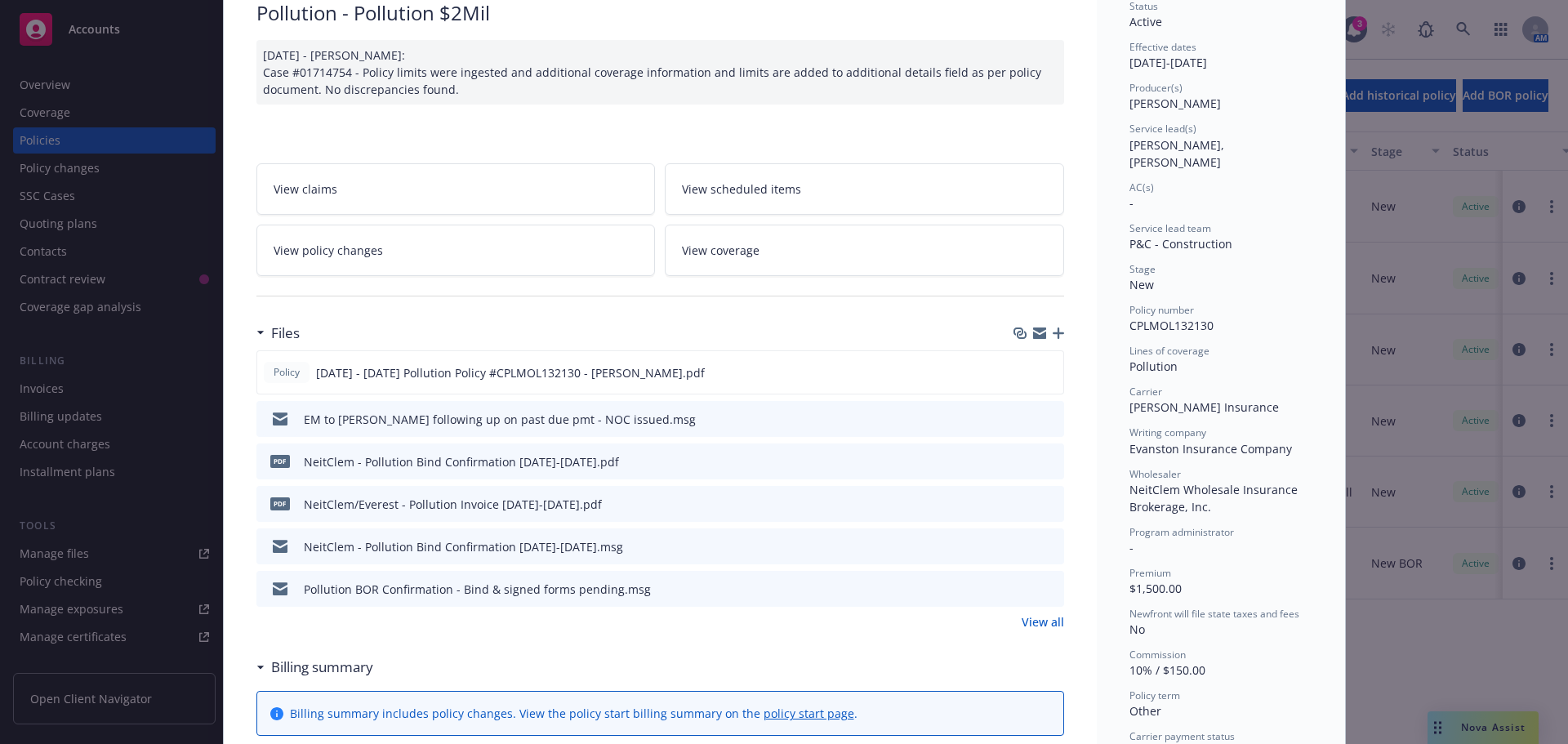
scroll to position [164, 0]
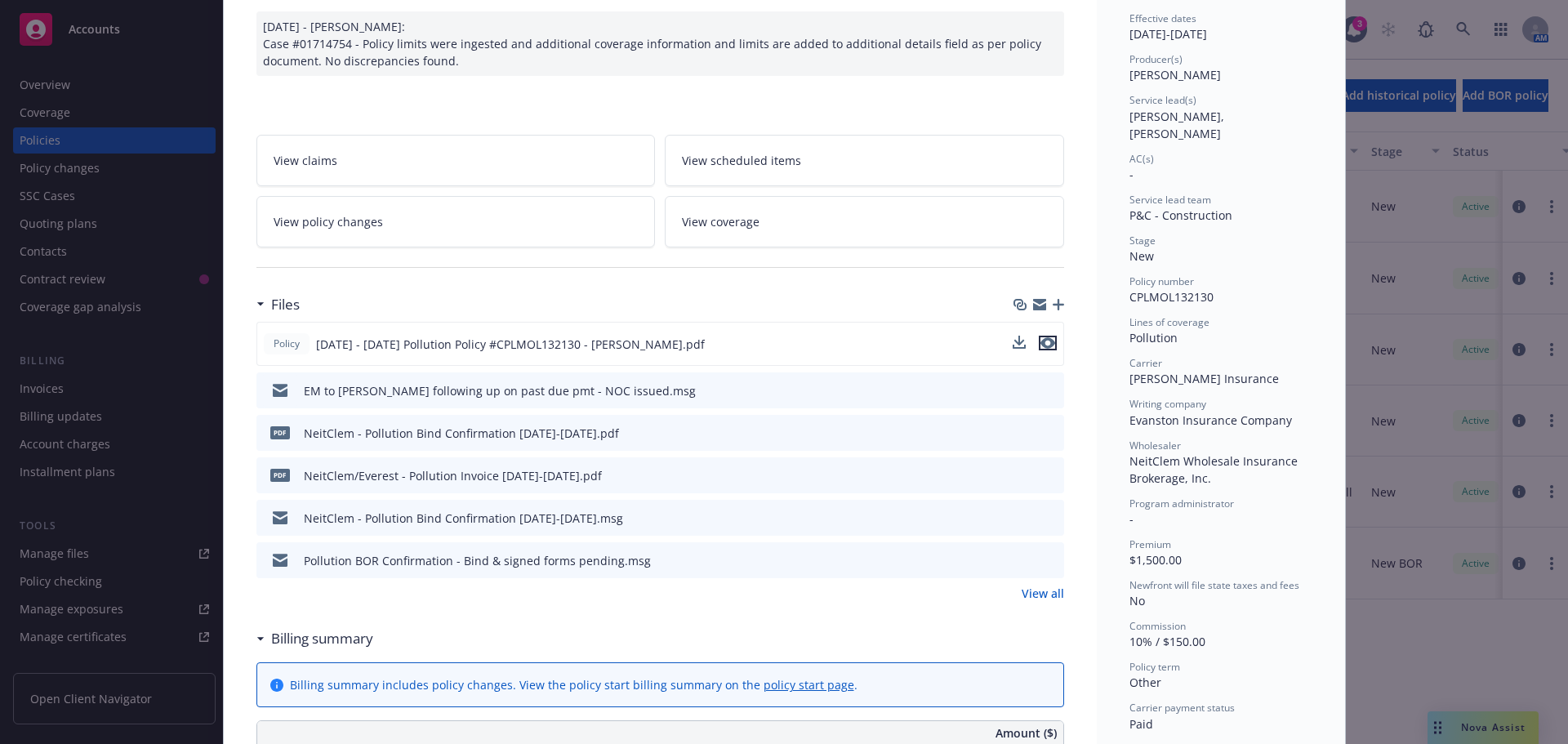
click at [1041, 346] on icon "preview file" at bounding box center [1048, 343] width 14 height 12
drag, startPoint x: 490, startPoint y: 344, endPoint x: 572, endPoint y: 345, distance: 82.0
click at [572, 345] on span "6/1/25 - 11/1/25 Pollution Policy #CPLMOL132130 - Markel.pdf" at bounding box center [510, 344] width 388 height 17
copy span "CPLMOL132130"
